Goal: Task Accomplishment & Management: Manage account settings

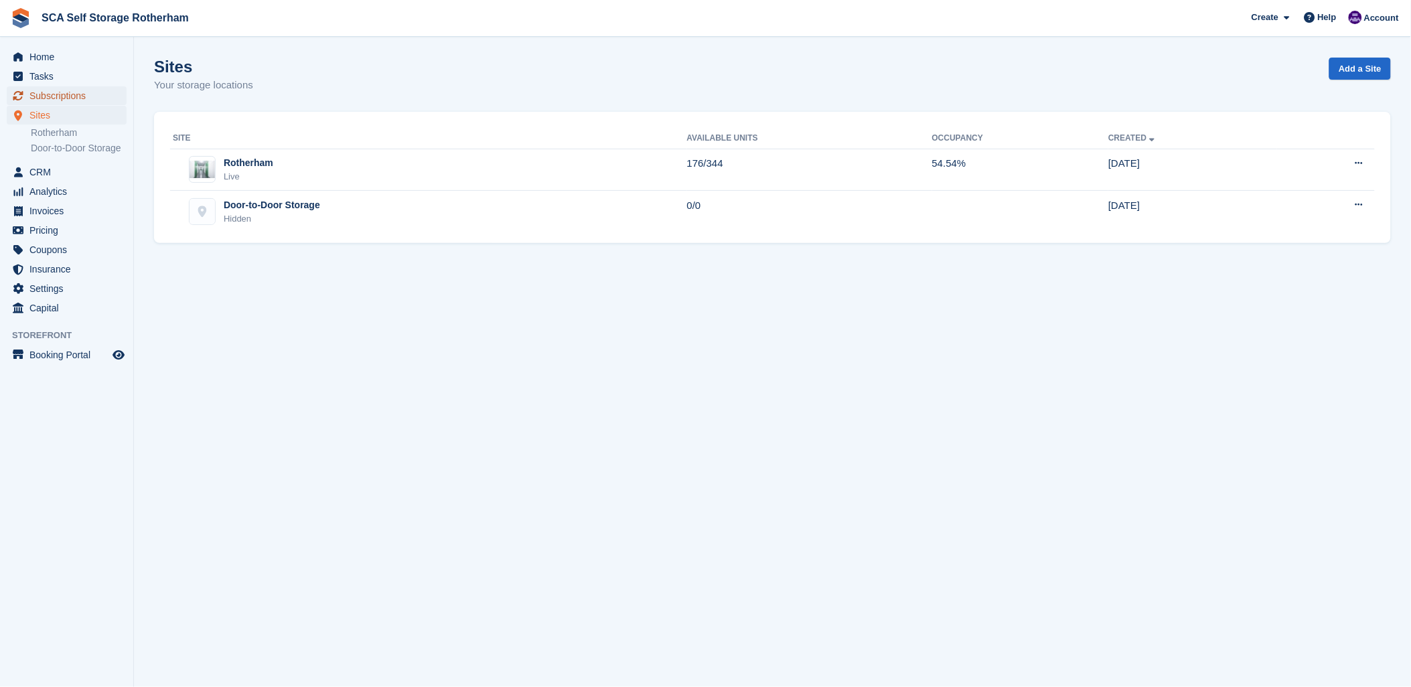
click at [65, 97] on span "Subscriptions" at bounding box center [69, 95] width 80 height 19
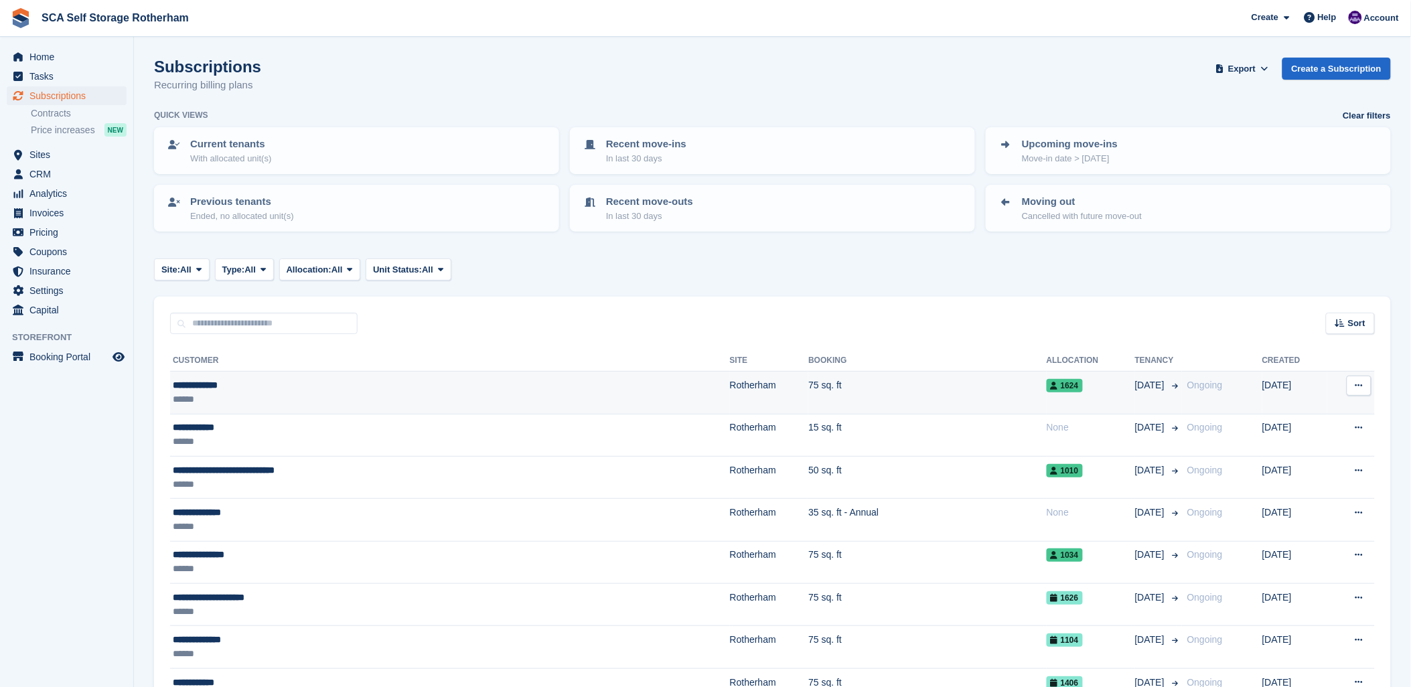
click at [252, 392] on div "******" at bounding box center [336, 399] width 327 height 14
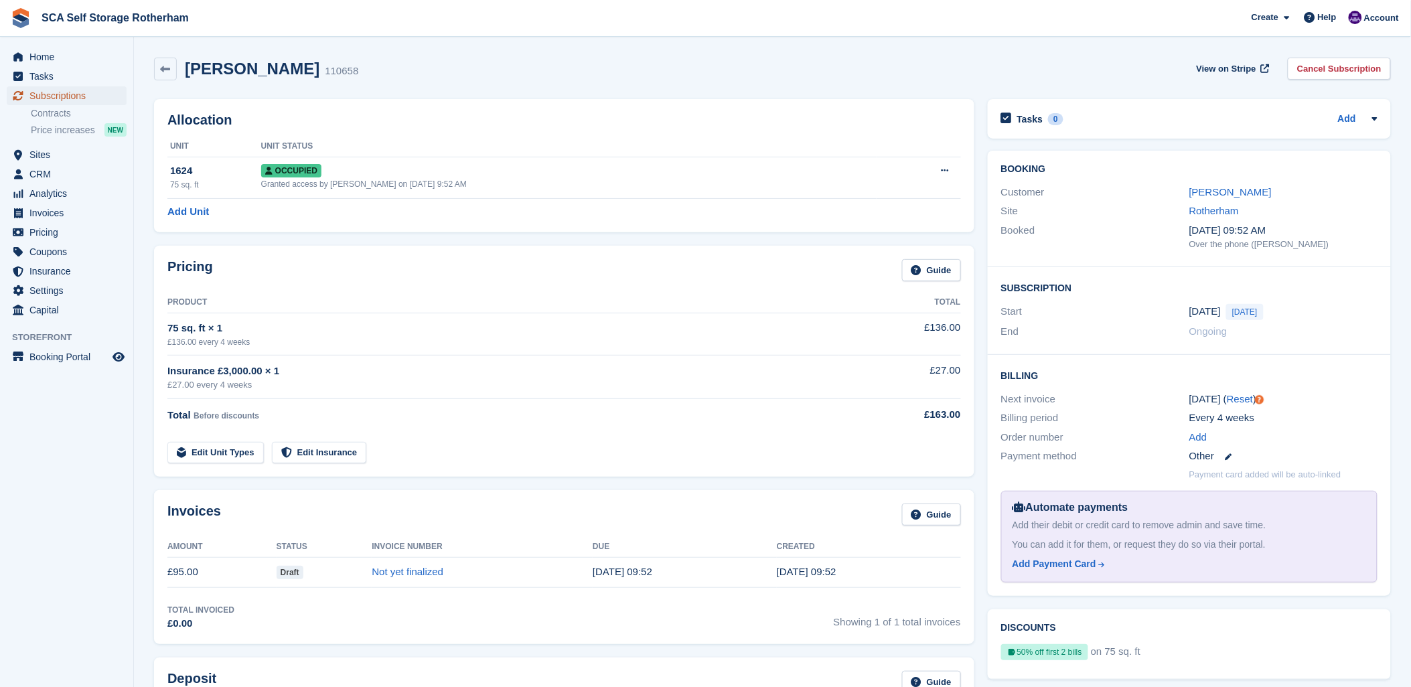
click at [50, 94] on span "Subscriptions" at bounding box center [69, 95] width 80 height 19
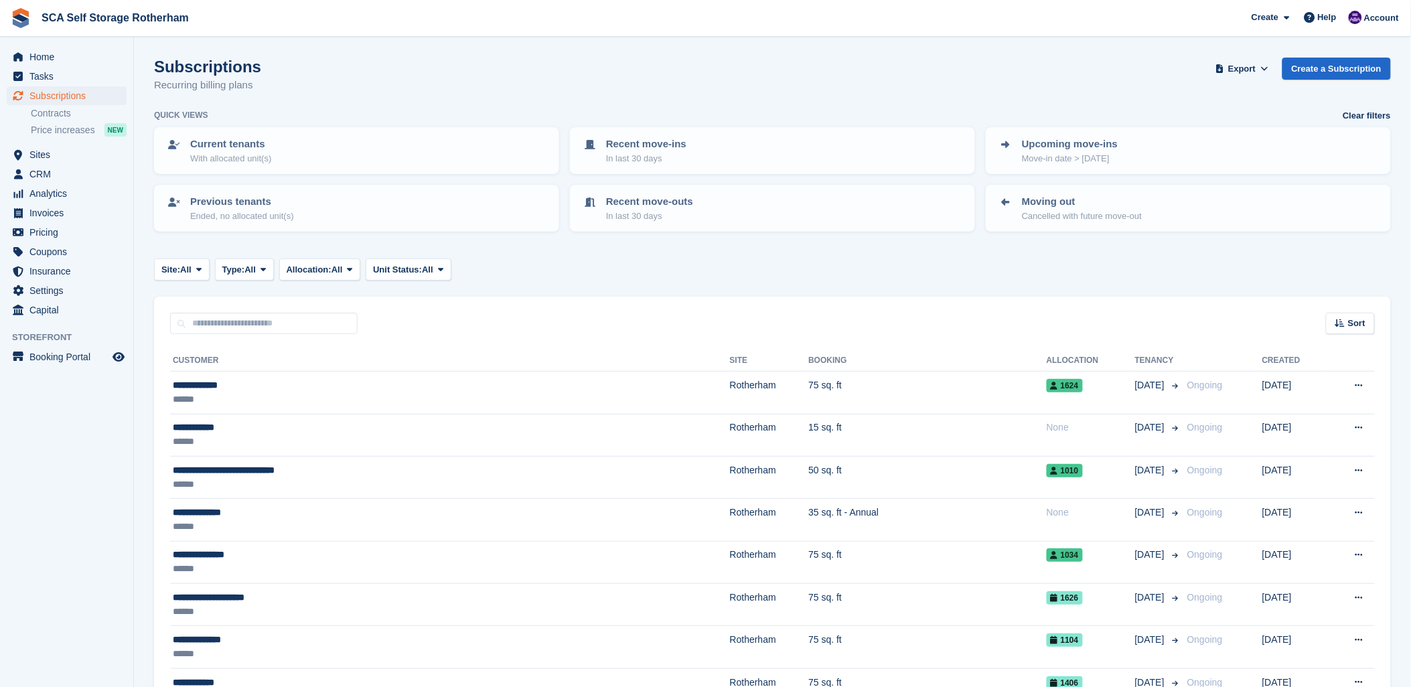
drag, startPoint x: 344, startPoint y: 100, endPoint x: 102, endPoint y: 45, distance: 248.7
click at [342, 102] on div "Subscriptions Recurring billing plans Export Export Subscriptions Export a CSV …" at bounding box center [772, 84] width 1237 height 52
click at [72, 20] on link "SCA Self Storage Rotherham" at bounding box center [115, 18] width 158 height 22
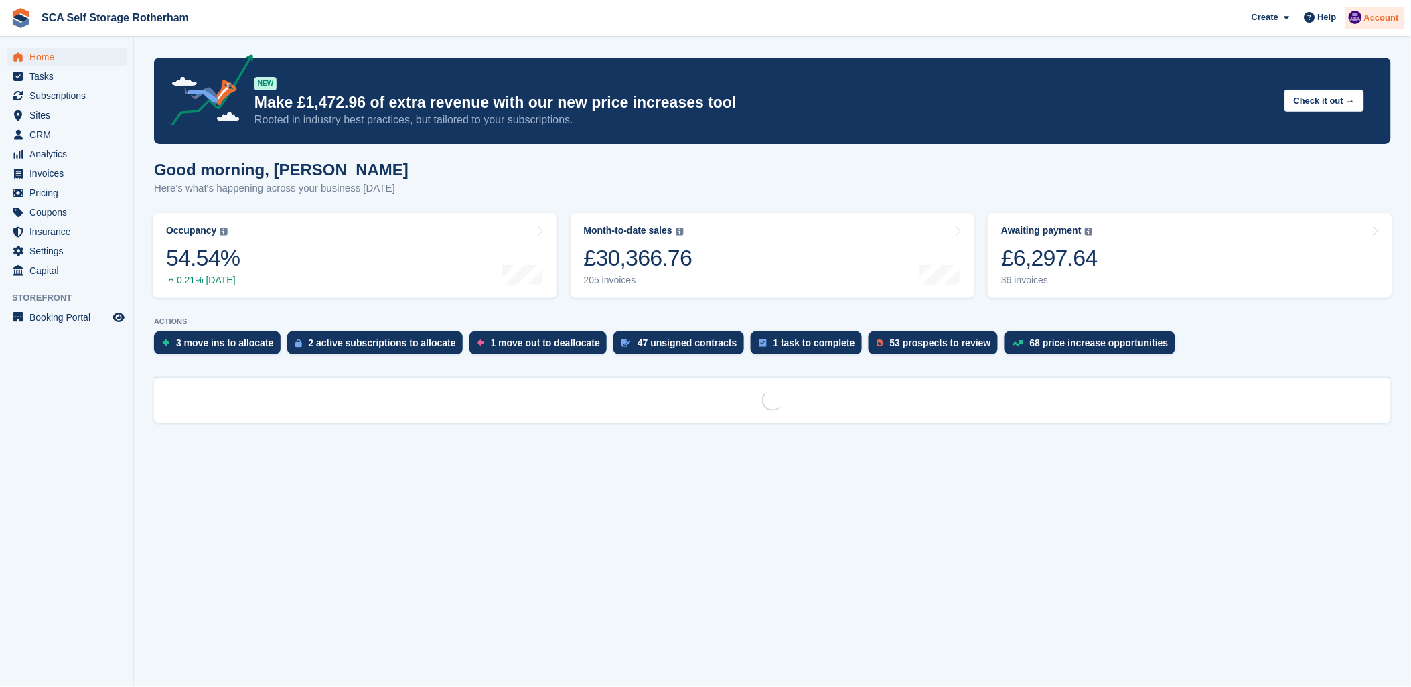
click at [1369, 11] on span "Account" at bounding box center [1381, 17] width 35 height 13
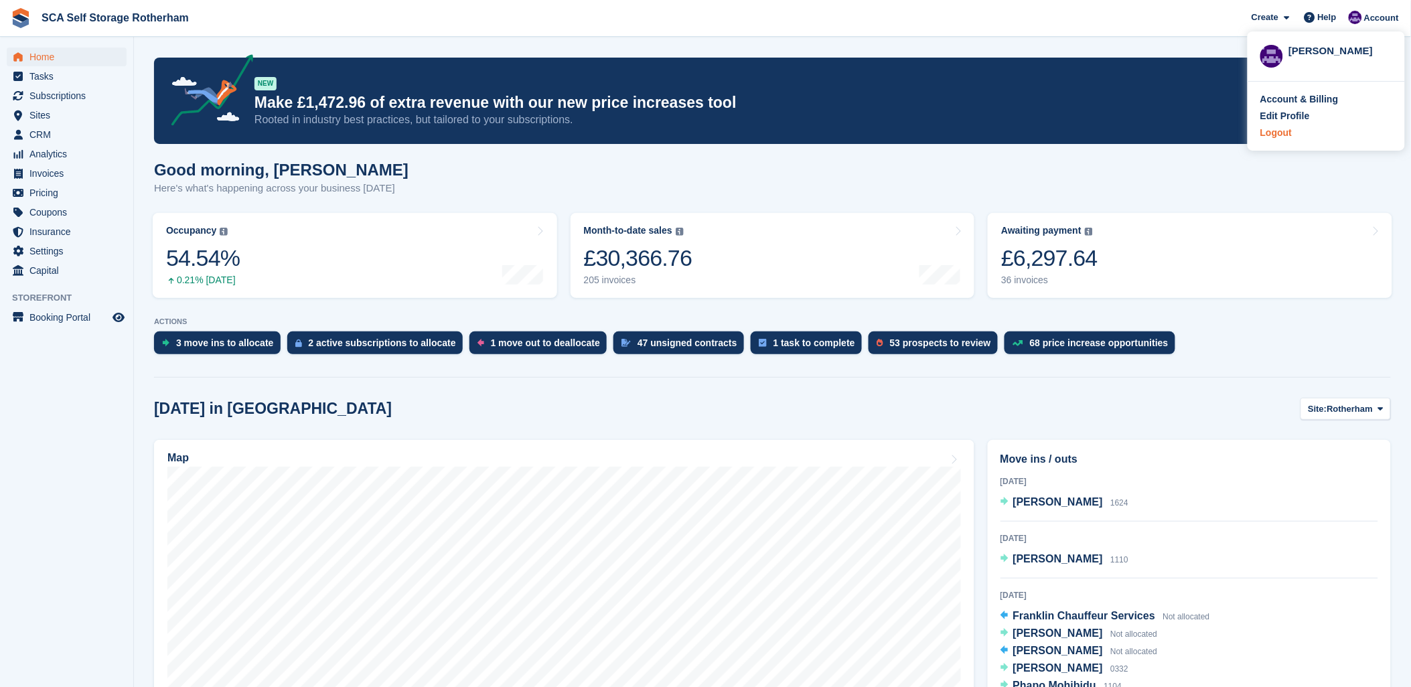
click at [1271, 134] on div "Logout" at bounding box center [1275, 133] width 31 height 14
